Goal: Find specific page/section

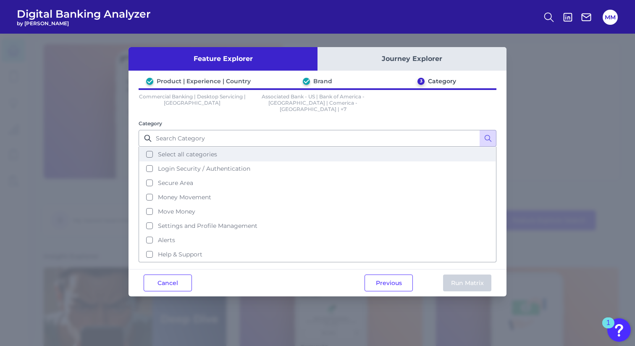
click at [152, 147] on button "Select all categories" at bounding box center [317, 154] width 356 height 14
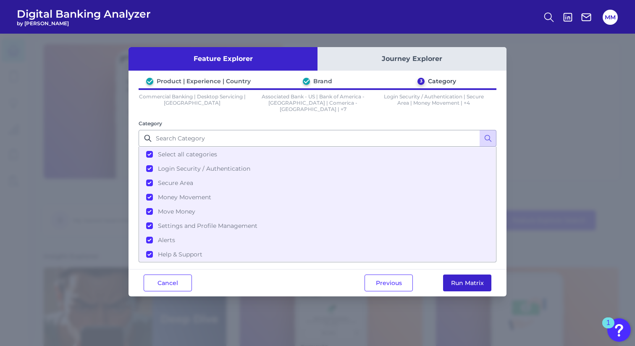
click at [463, 274] on button "Run Matrix" at bounding box center [467, 282] width 48 height 17
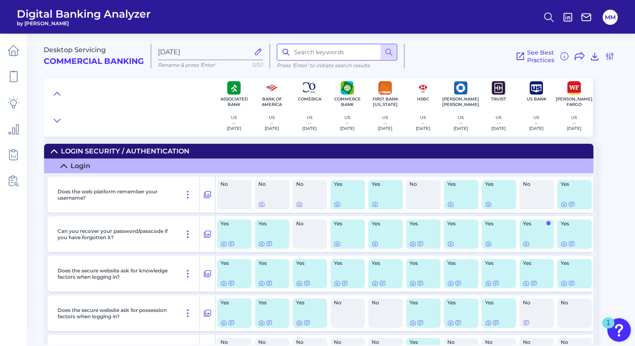
click at [315, 54] on input at bounding box center [337, 52] width 121 height 17
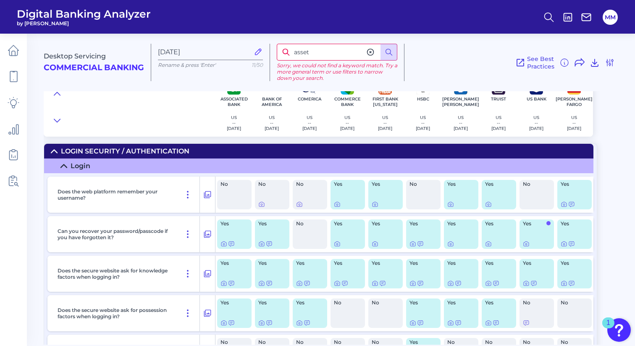
drag, startPoint x: 326, startPoint y: 53, endPoint x: 262, endPoint y: 48, distance: 64.5
click at [262, 48] on div "Desktop Servicing Commercial Banking [DATE] Rename & press 'Enter' 11/50 asset …" at bounding box center [338, 59] width 588 height 64
drag, startPoint x: 301, startPoint y: 50, endPoint x: 275, endPoint y: 47, distance: 25.7
click at [275, 47] on div "af Sorry, we could not find a keyword match. Try a more general term or use fil…" at bounding box center [337, 62] width 134 height 37
type input "finance"
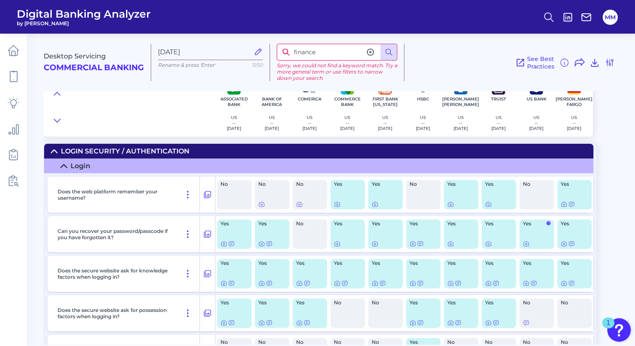
click at [371, 50] on icon at bounding box center [370, 52] width 8 height 8
